Goal: Information Seeking & Learning: Learn about a topic

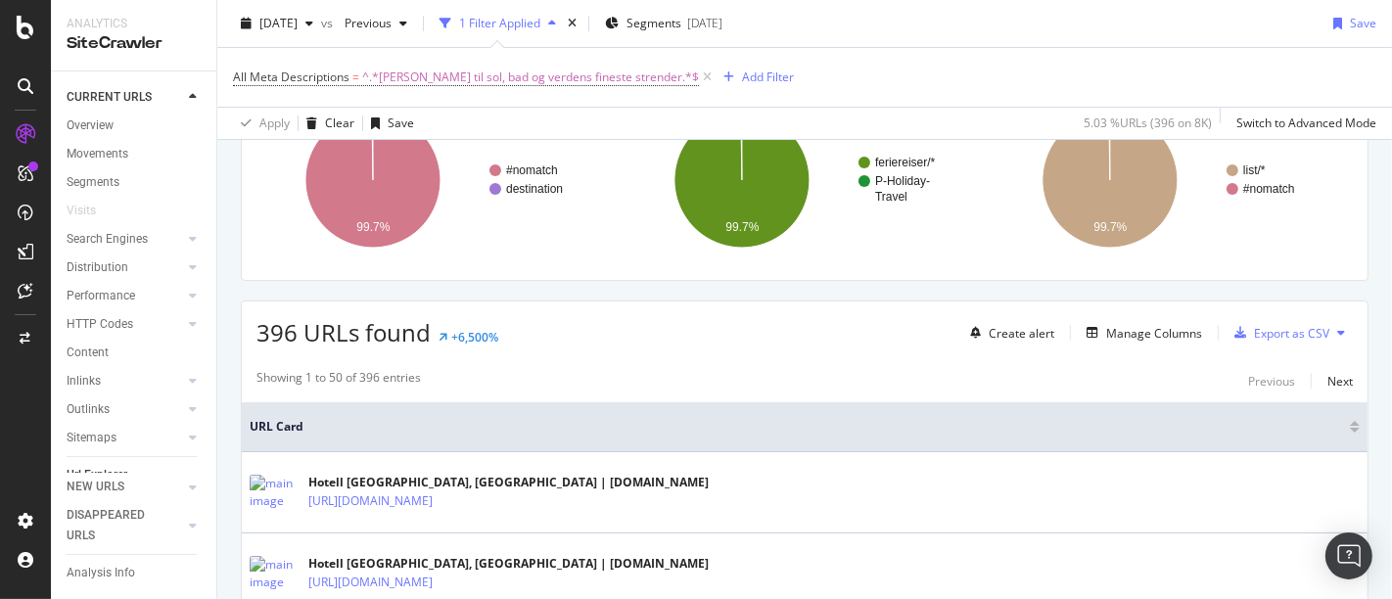
scroll to position [276, 0]
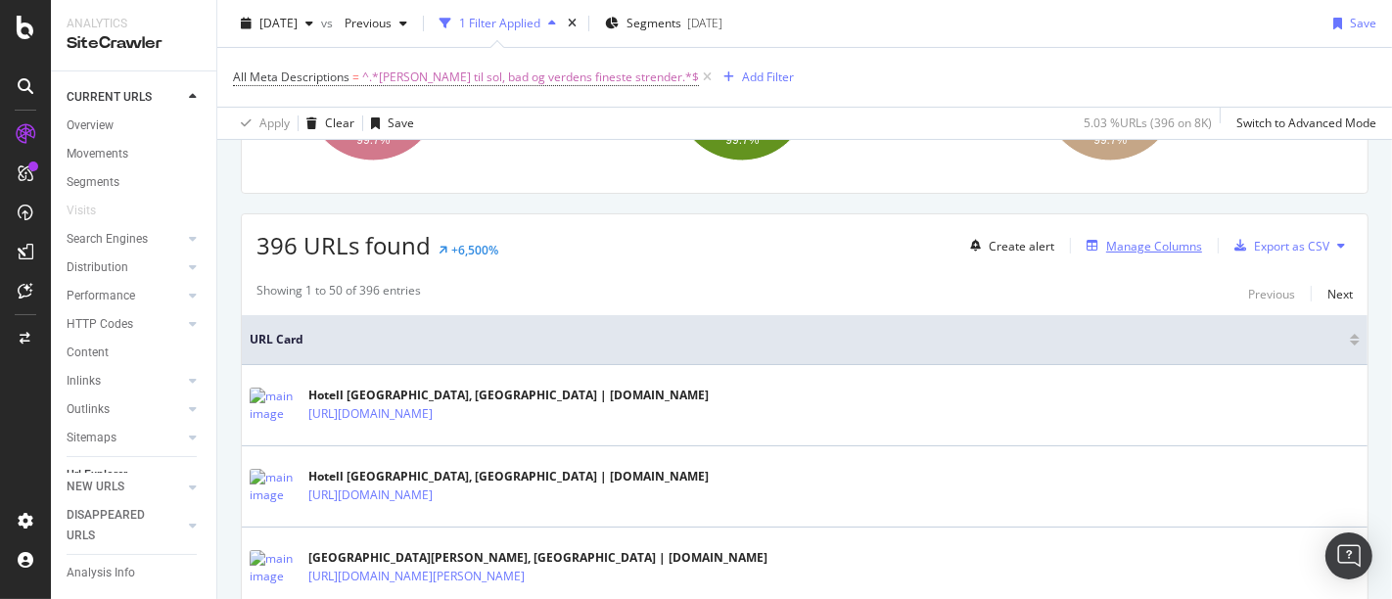
click at [1161, 247] on div "Manage Columns" at bounding box center [1154, 246] width 96 height 17
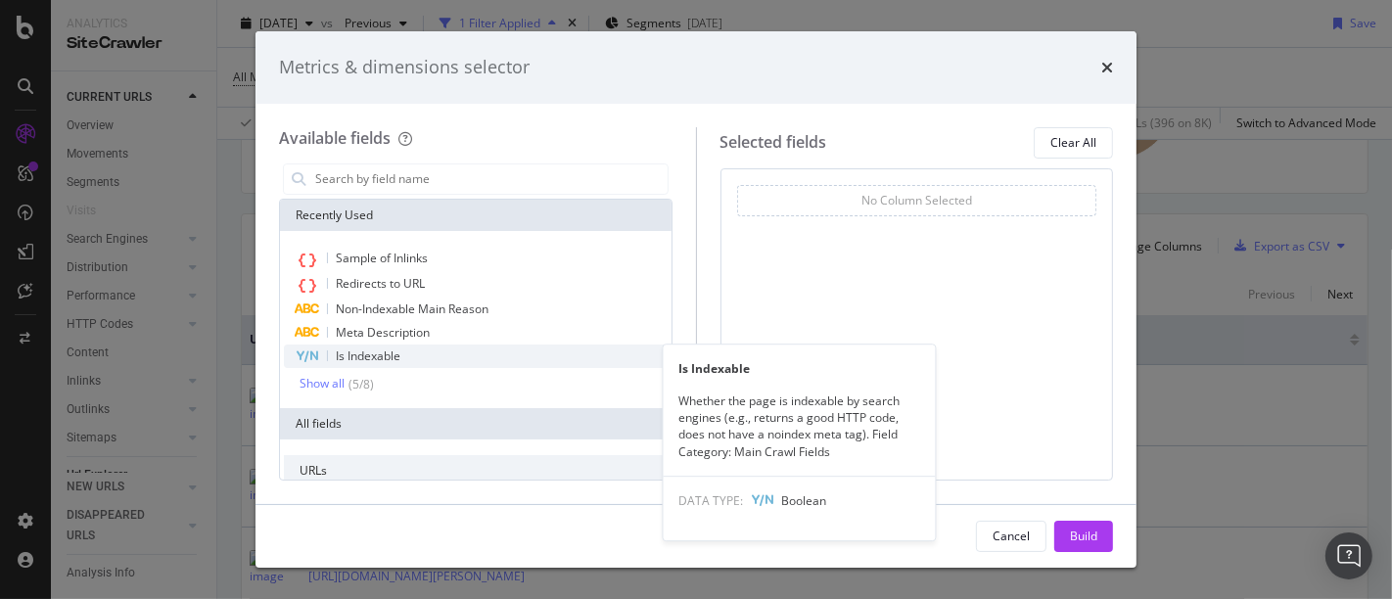
click at [412, 351] on div "Is Indexable" at bounding box center [476, 356] width 384 height 23
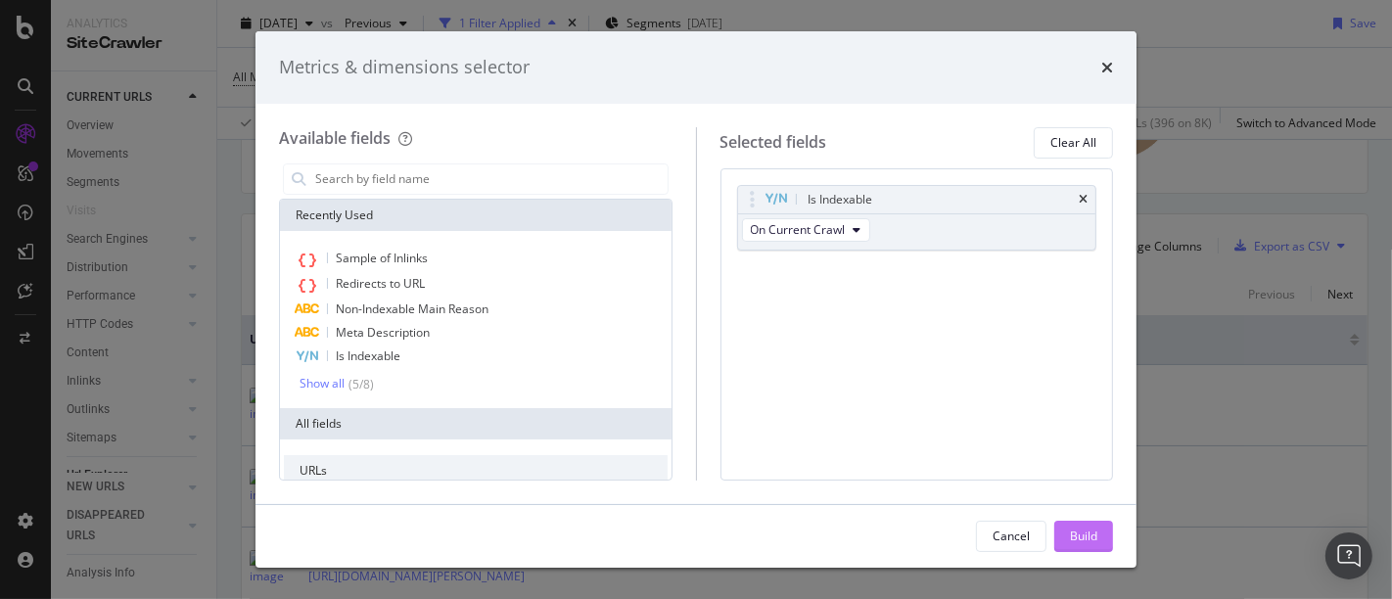
click at [1082, 534] on div "Build" at bounding box center [1083, 536] width 27 height 17
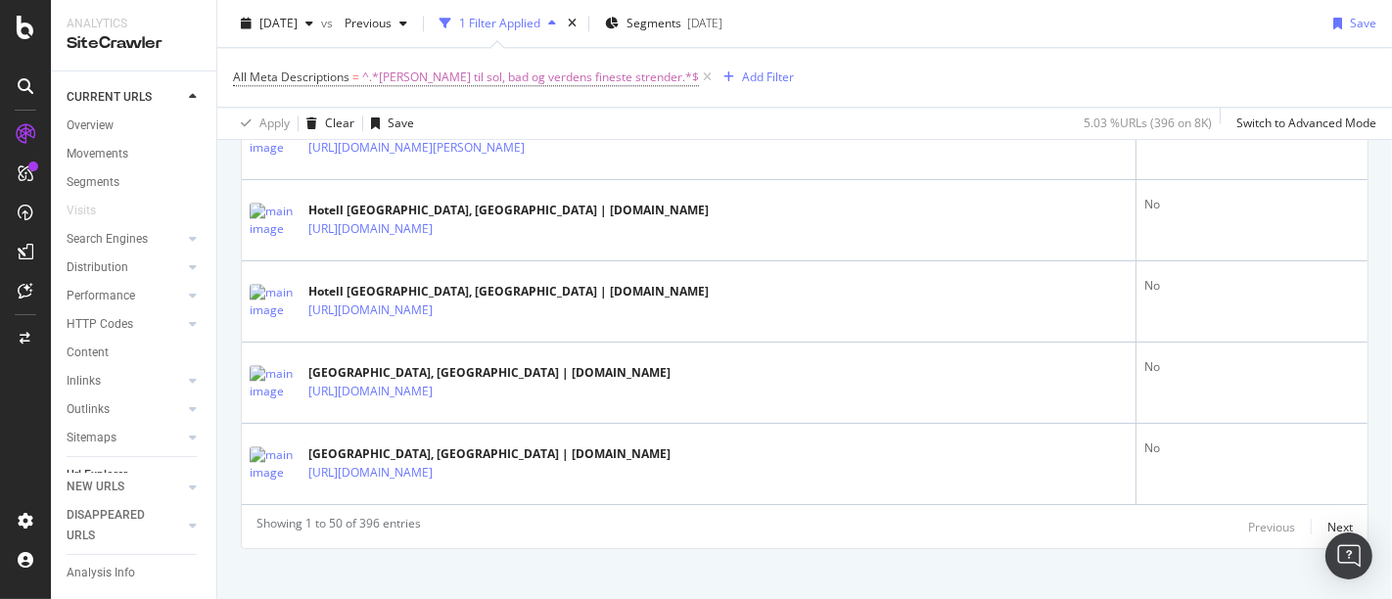
scroll to position [4202, 0]
click at [1328, 518] on div "Next" at bounding box center [1340, 526] width 25 height 17
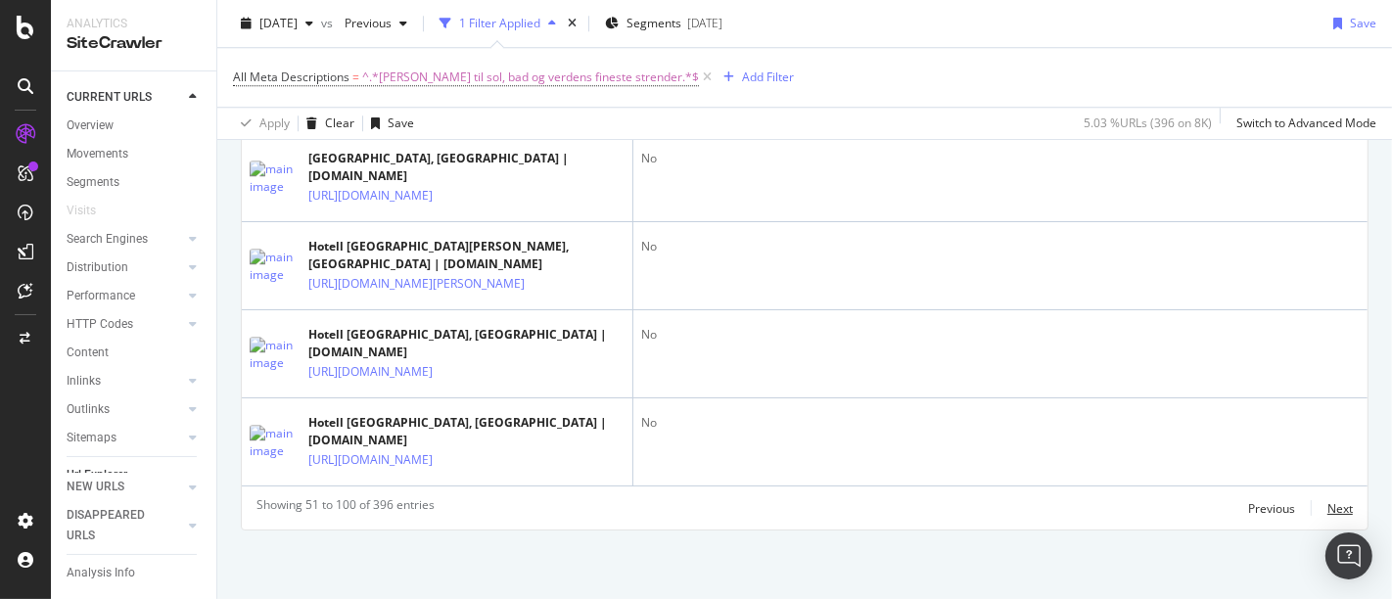
scroll to position [4685, 0]
click at [1328, 502] on div "Next" at bounding box center [1340, 508] width 25 height 17
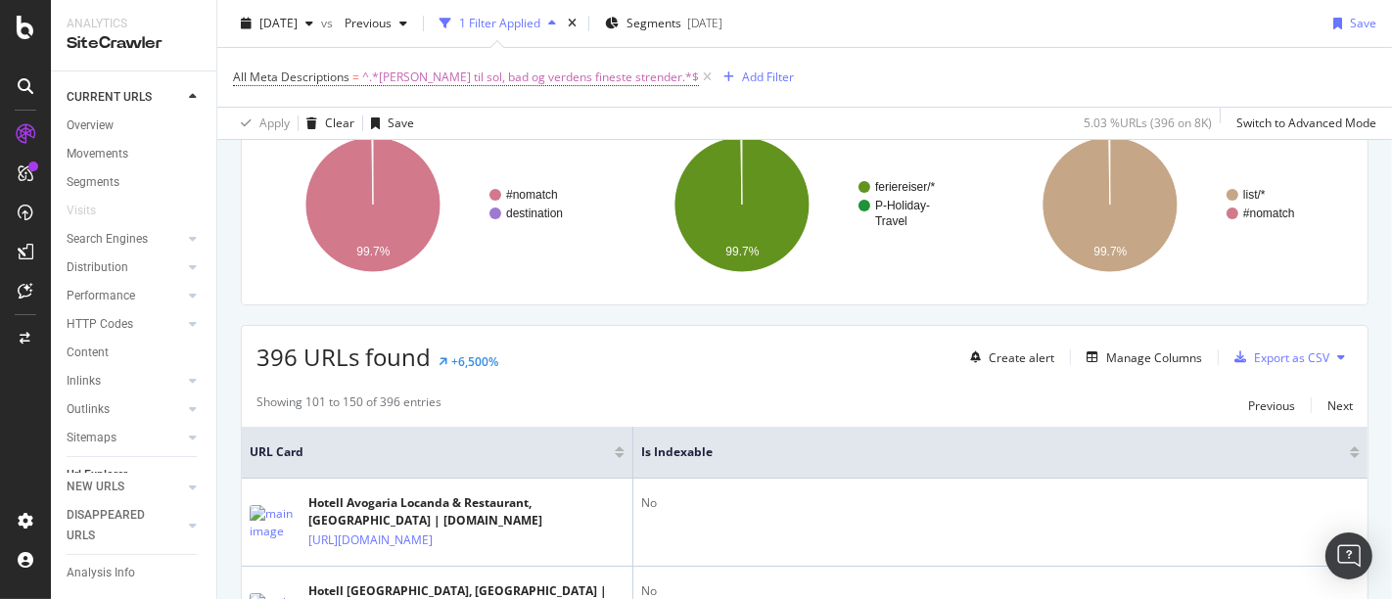
scroll to position [0, 0]
